Goal: Information Seeking & Learning: Learn about a topic

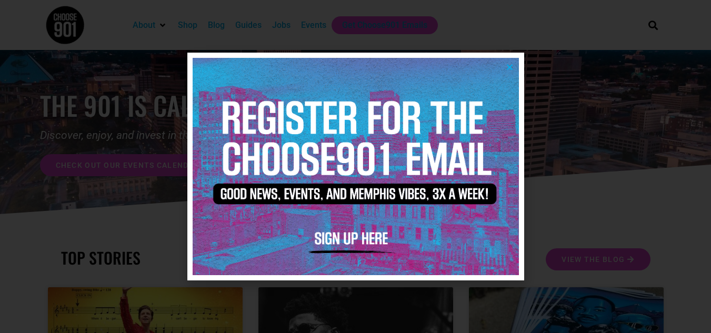
click at [505, 67] on icon "Close" at bounding box center [509, 67] width 8 height 8
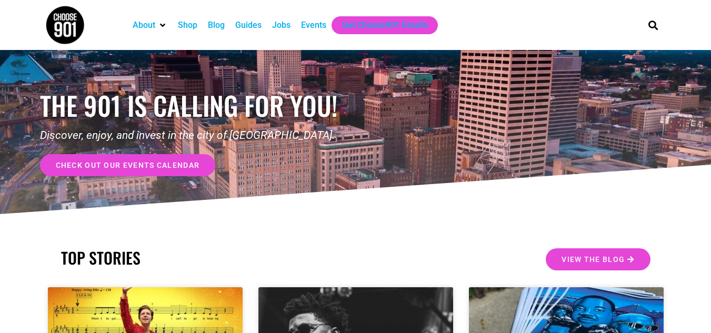
click at [286, 30] on div "Jobs" at bounding box center [281, 25] width 18 height 13
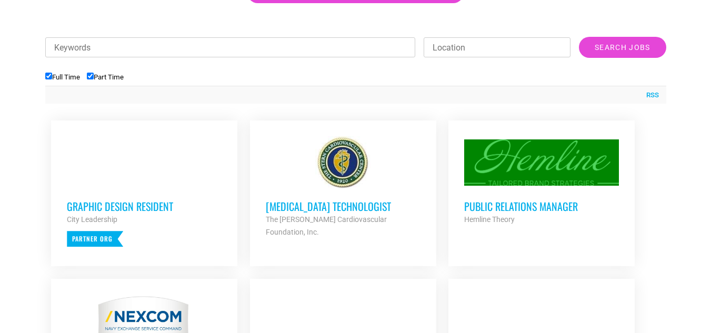
scroll to position [363, 0]
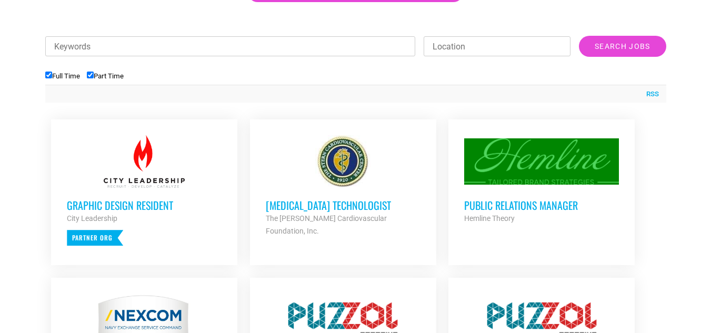
click at [499, 195] on div "Public Relations Manager Hemline Theory Partner Org" at bounding box center [541, 206] width 155 height 37
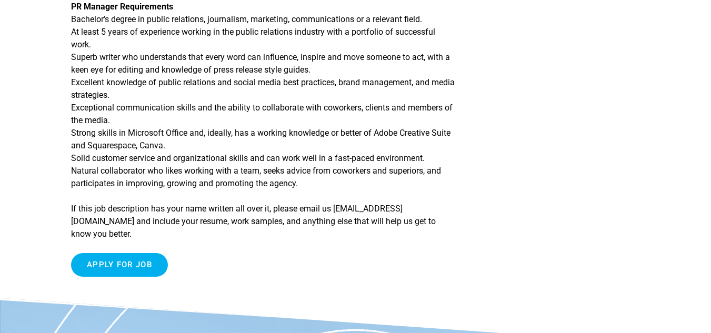
scroll to position [616, 0]
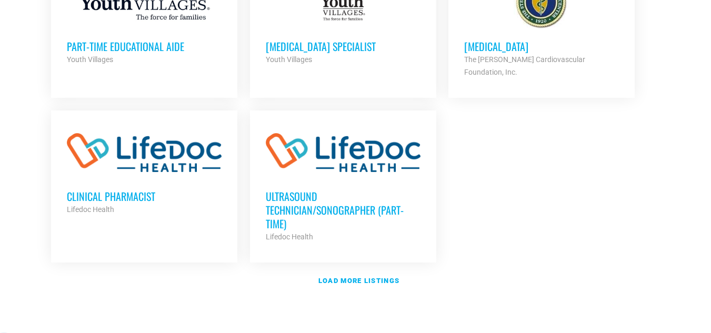
scroll to position [1258, 0]
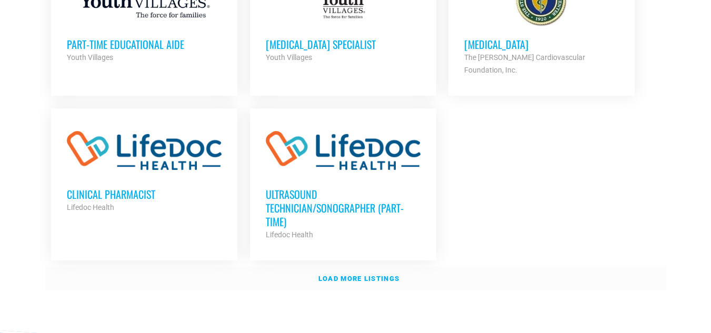
click at [371, 275] on strong "Load more listings" at bounding box center [358, 279] width 81 height 8
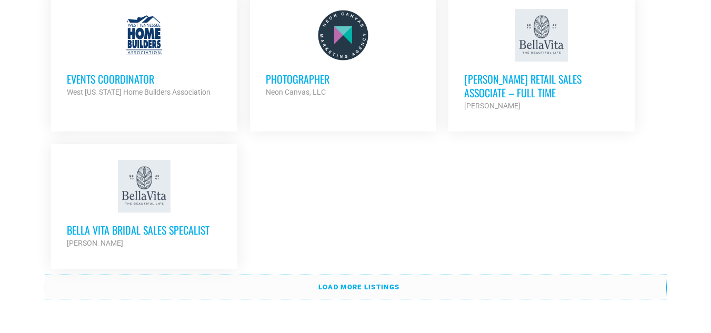
scroll to position [2305, 0]
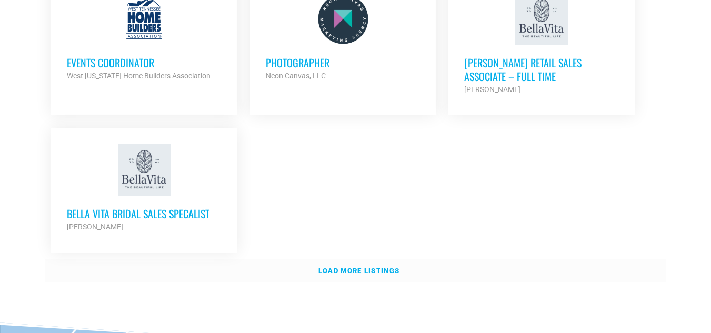
click at [359, 259] on link "Load more listings" at bounding box center [355, 271] width 621 height 24
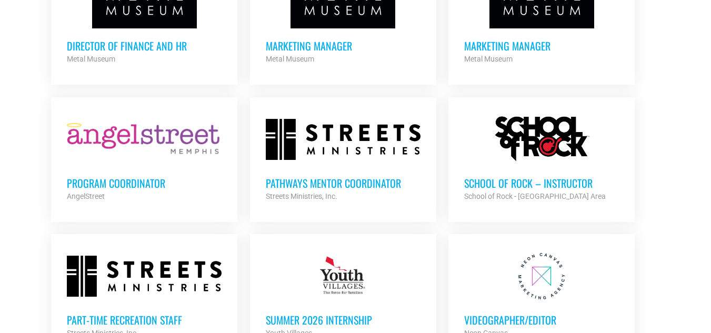
scroll to position [3084, 0]
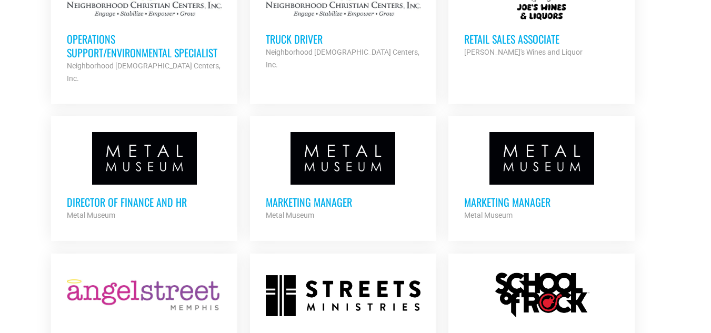
scroll to position [2917, 0]
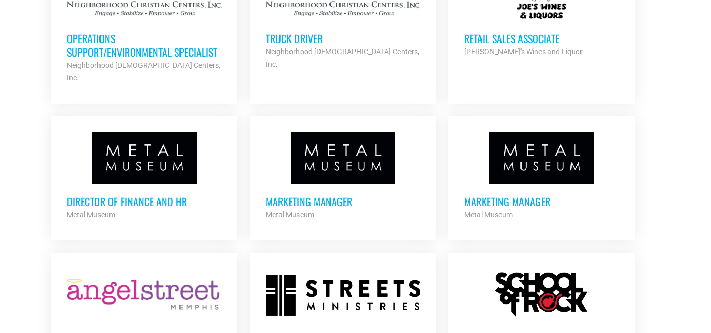
click at [178, 269] on div at bounding box center [144, 295] width 155 height 53
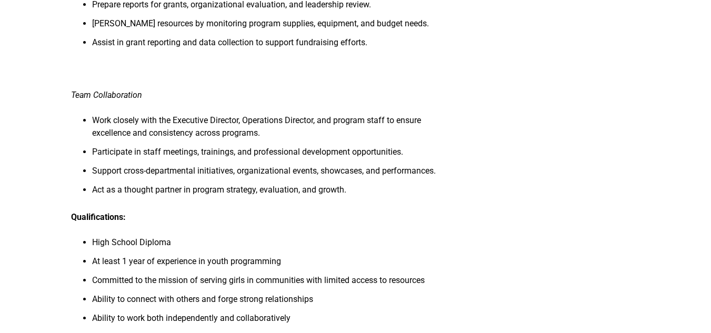
scroll to position [891, 0]
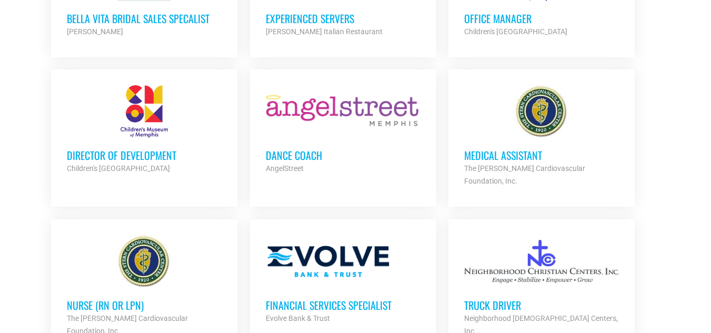
scroll to position [2497, 0]
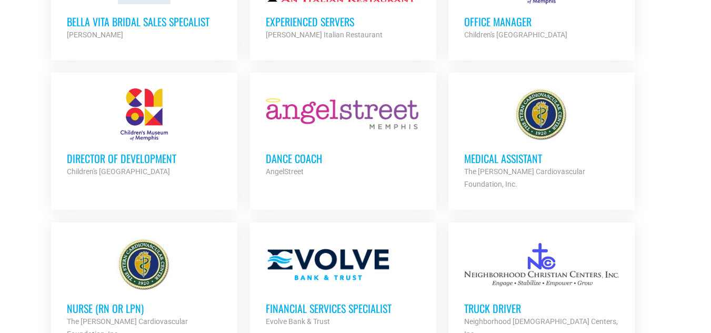
click at [134, 141] on div "Director of Development Children's Museum of Memphis Partner Org" at bounding box center [144, 159] width 155 height 37
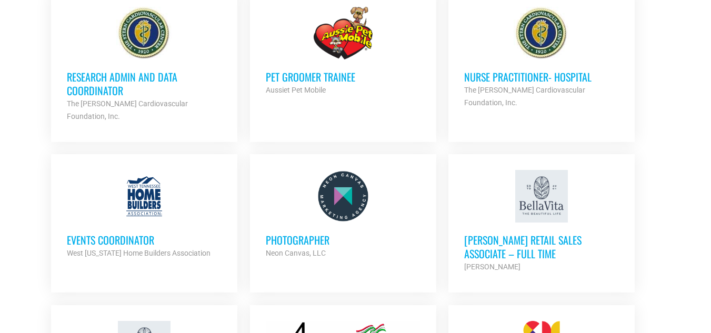
scroll to position [2127, 0]
click at [115, 223] on div "Events Coordinator West Tennessee Home Builders Association Partner Org" at bounding box center [144, 241] width 155 height 37
click at [116, 223] on div "Events Coordinator West Tennessee Home Builders Association Partner Org" at bounding box center [144, 241] width 155 height 37
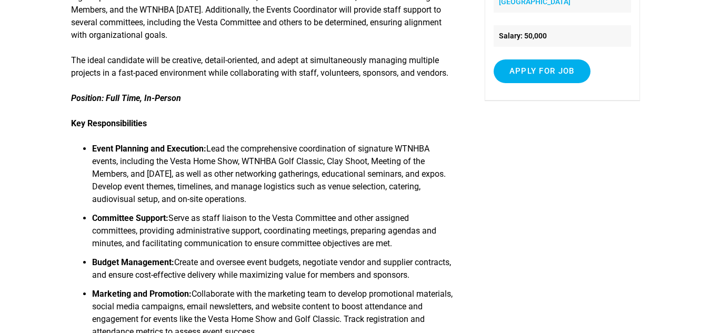
scroll to position [221, 0]
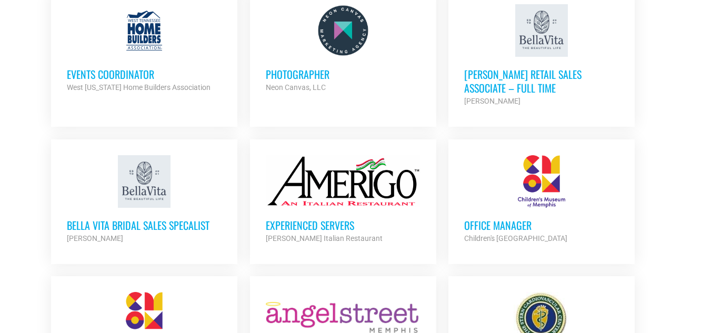
click at [528, 160] on div at bounding box center [541, 181] width 155 height 53
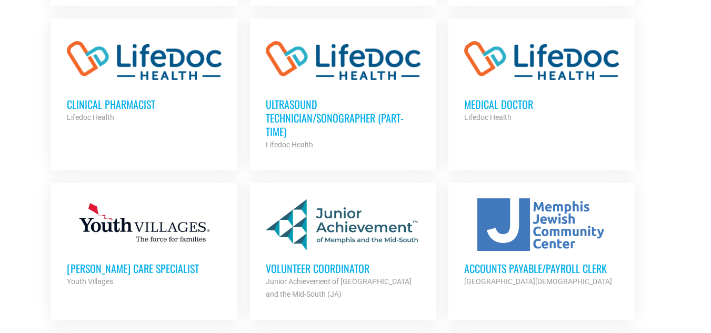
scroll to position [1347, 0]
